Goal: Obtain resource: Download file/media

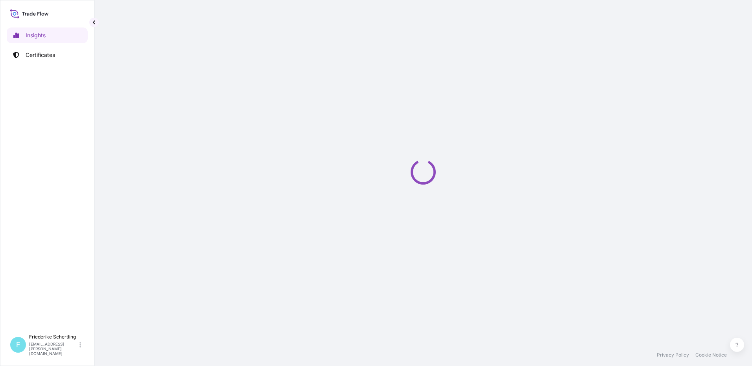
select select "2025"
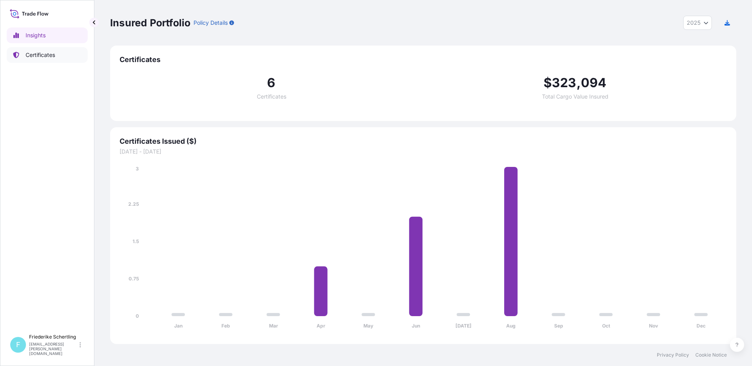
click at [48, 55] on p "Certificates" at bounding box center [40, 55] width 29 height 8
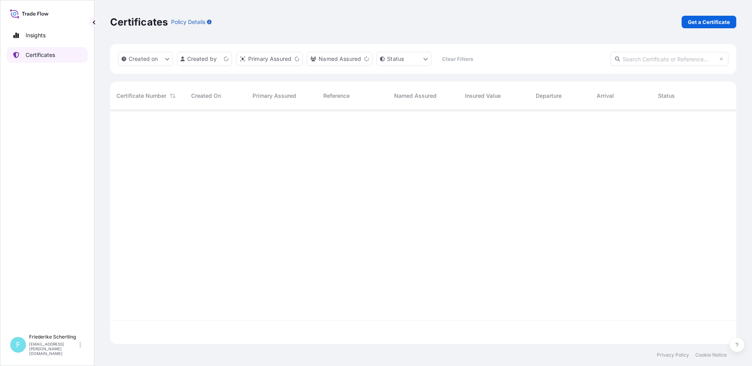
scroll to position [233, 620]
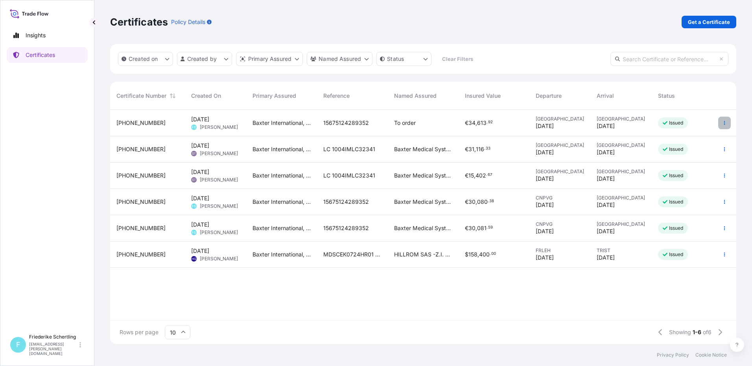
click at [721, 125] on button "button" at bounding box center [724, 123] width 13 height 13
click at [703, 125] on p "Duplicate certificate" at bounding box center [686, 125] width 52 height 8
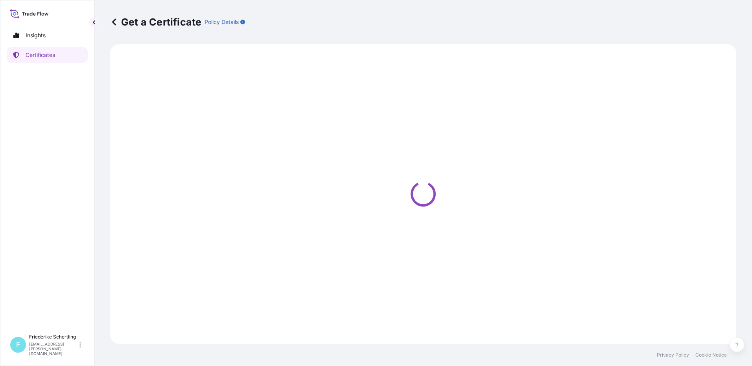
select select "Air"
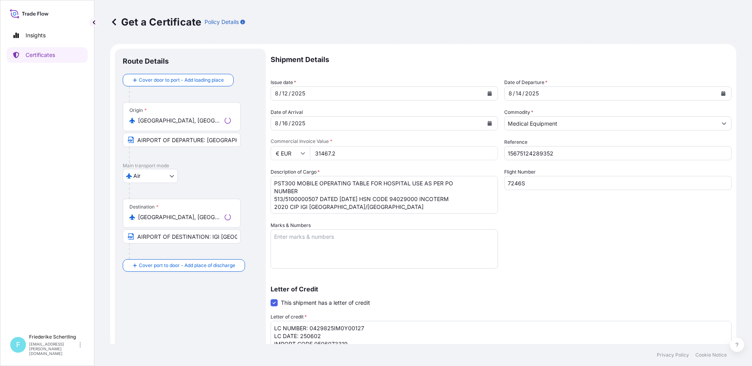
select select "31468"
click at [111, 23] on icon at bounding box center [114, 22] width 8 height 8
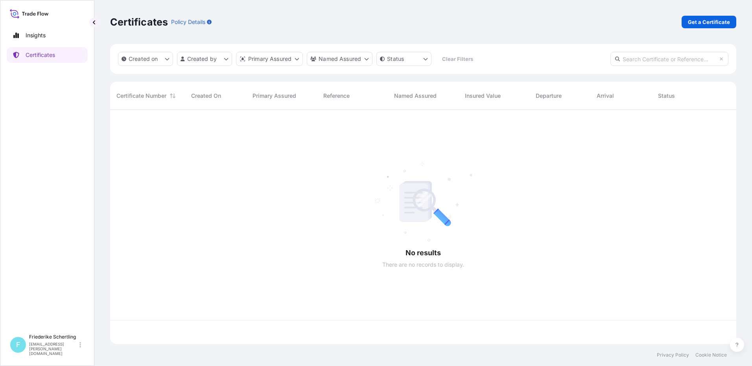
scroll to position [233, 620]
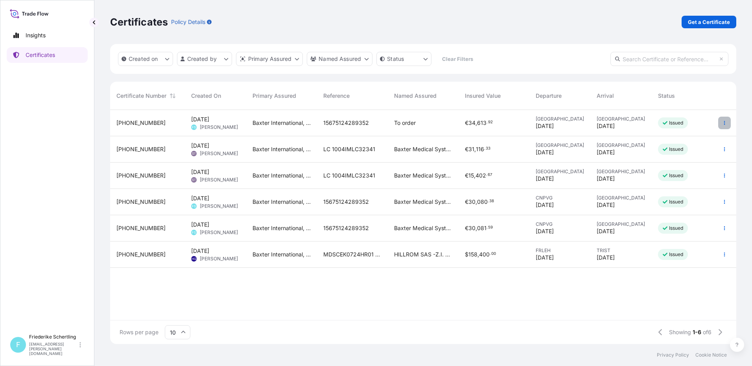
click at [726, 123] on button "button" at bounding box center [724, 123] width 13 height 13
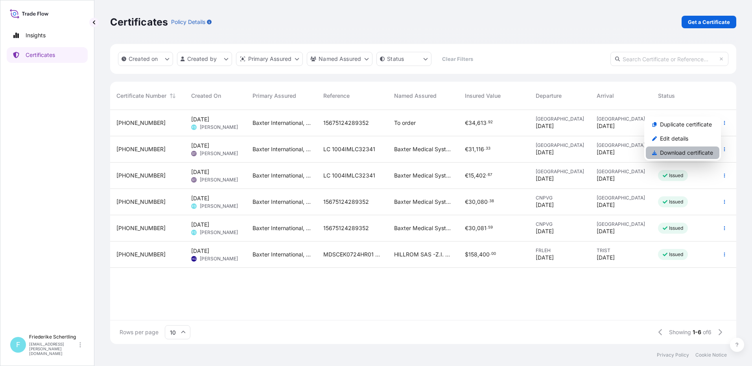
click at [706, 153] on p "Download certificate" at bounding box center [686, 153] width 53 height 8
